Goal: Transaction & Acquisition: Download file/media

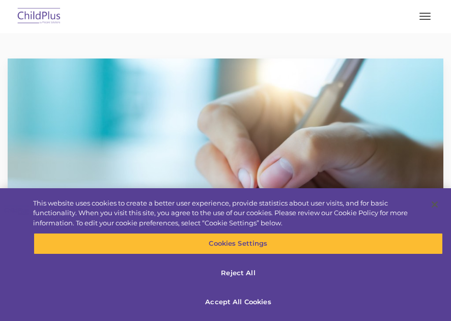
click at [422, 18] on button "button" at bounding box center [425, 16] width 21 height 16
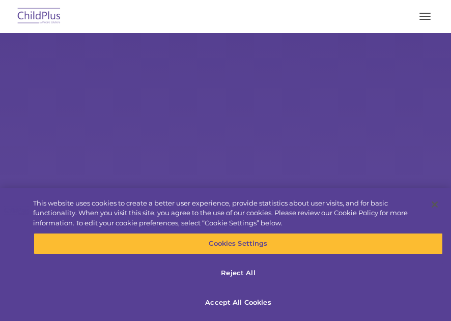
select select "MEDIUM"
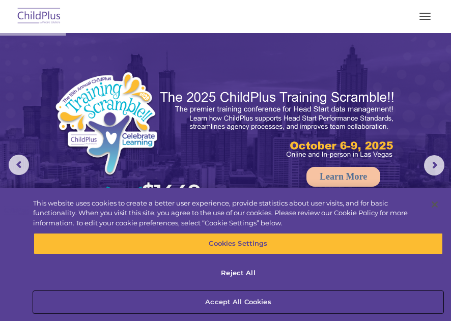
click at [347, 292] on button "Accept All Cookies" at bounding box center [239, 302] width 410 height 21
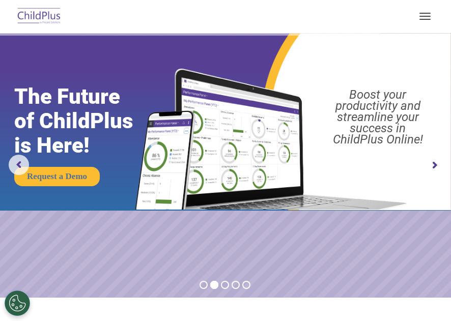
click at [424, 14] on button "button" at bounding box center [425, 16] width 21 height 16
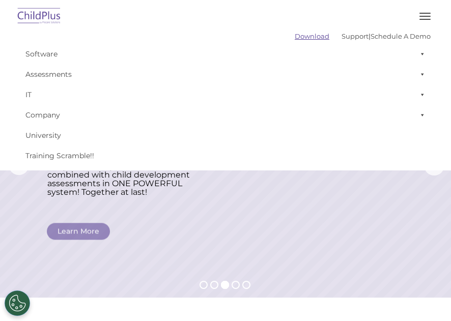
click at [295, 39] on link "Download" at bounding box center [312, 36] width 35 height 8
